Goal: Check status: Check status

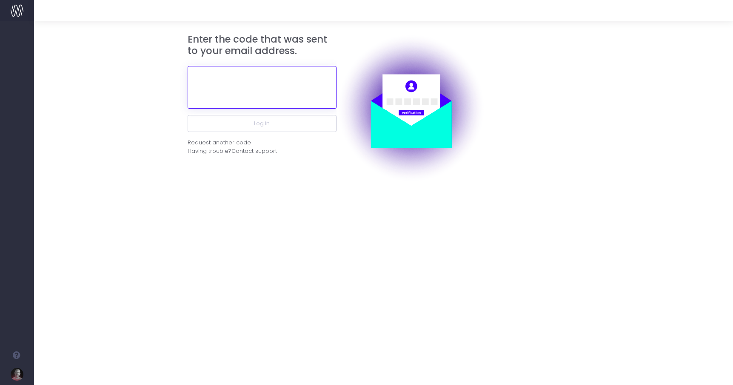
click at [250, 80] on input "text" at bounding box center [262, 87] width 149 height 43
paste input "178258"
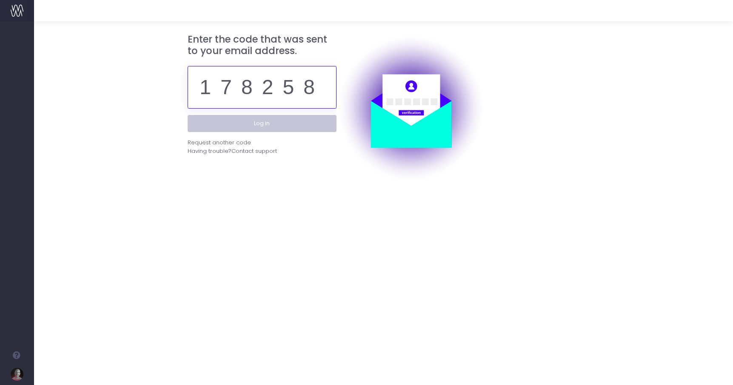
type input "178258"
click at [249, 124] on button "Log in" at bounding box center [262, 123] width 149 height 17
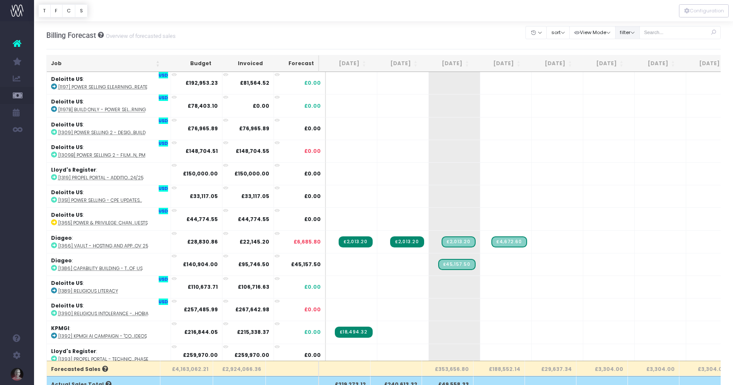
click at [637, 34] on button "filter" at bounding box center [627, 32] width 25 height 13
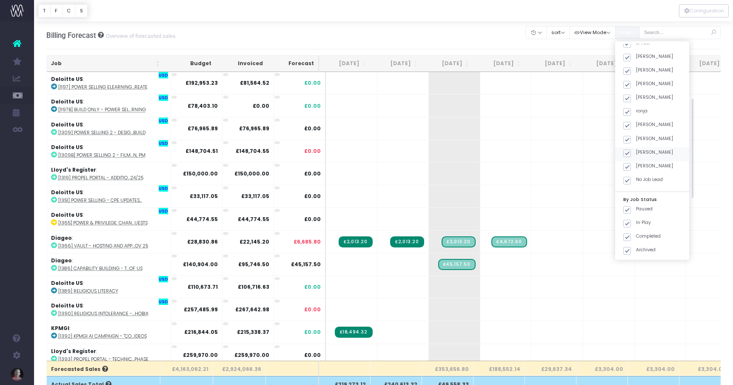
scroll to position [143, 0]
click at [631, 206] on span at bounding box center [628, 207] width 8 height 8
click at [637, 206] on input "JS: Quote" at bounding box center [639, 206] width 6 height 6
checkbox input "false"
click at [631, 220] on span at bounding box center [628, 221] width 8 height 8
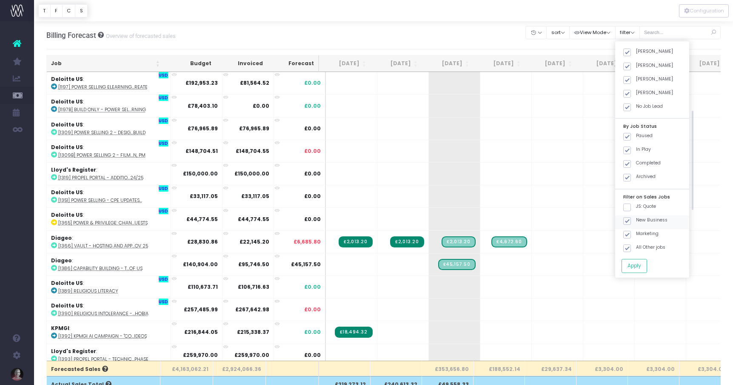
click at [636, 220] on input "New Business" at bounding box center [639, 220] width 6 height 6
checkbox input "false"
click at [631, 237] on span at bounding box center [628, 235] width 8 height 8
click at [636, 236] on input "Marketing" at bounding box center [639, 233] width 6 height 6
checkbox input "false"
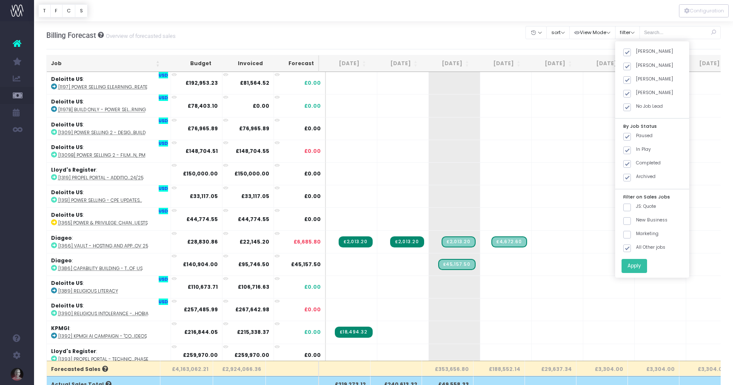
click at [639, 266] on button "Apply" at bounding box center [635, 266] width 26 height 14
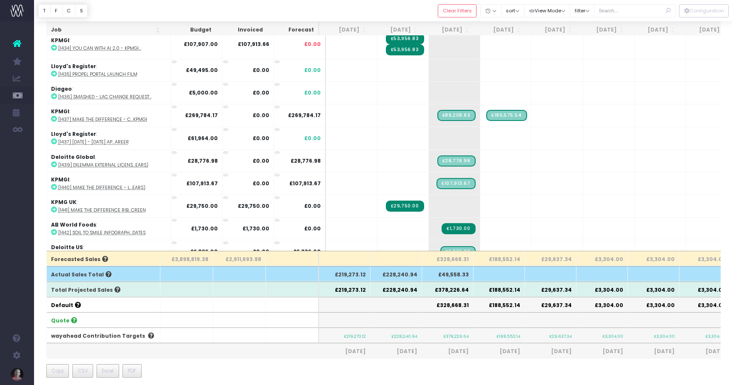
scroll to position [714, 0]
